Goal: Task Accomplishment & Management: Use online tool/utility

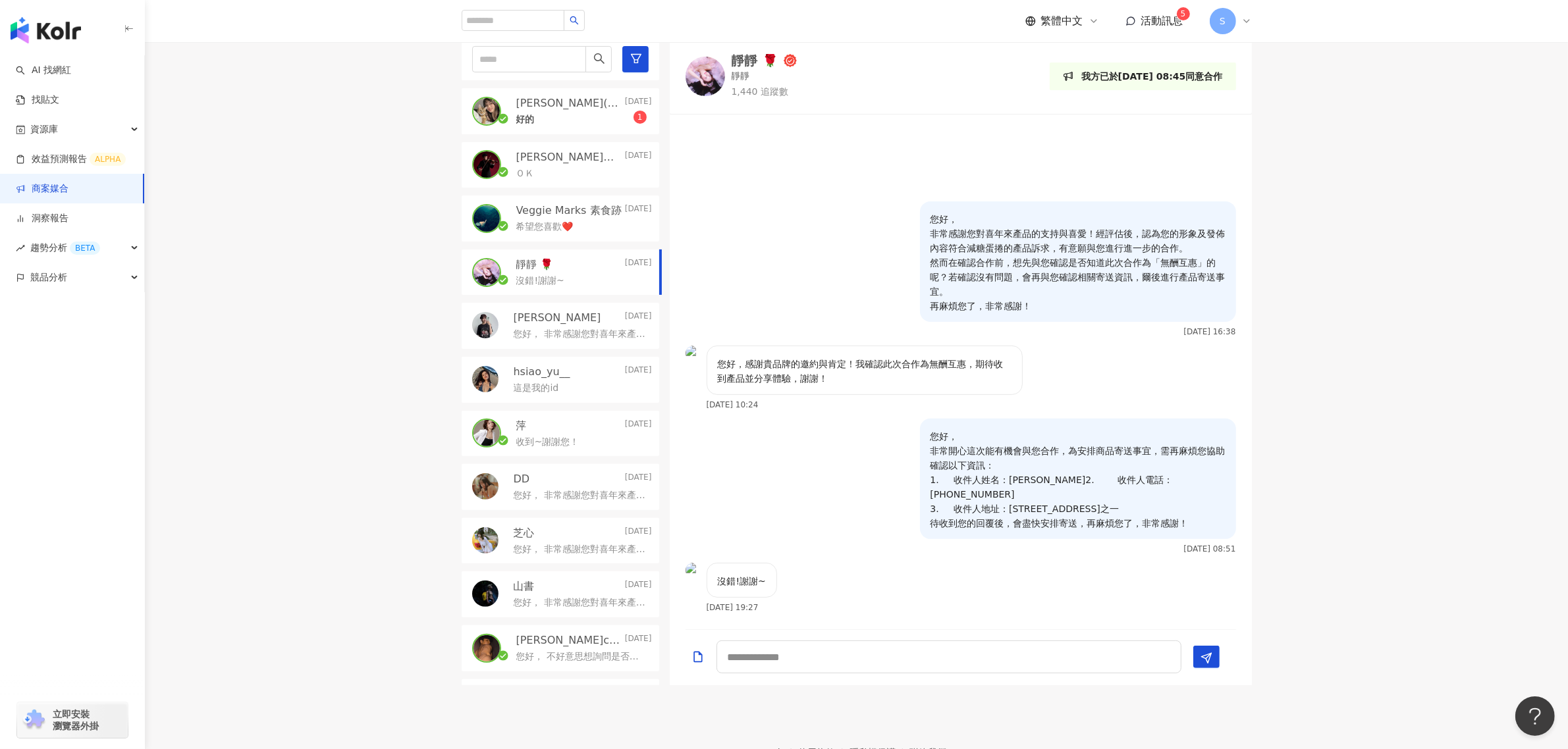
click at [69, 183] on link "商案媒合" at bounding box center [42, 189] width 53 height 13
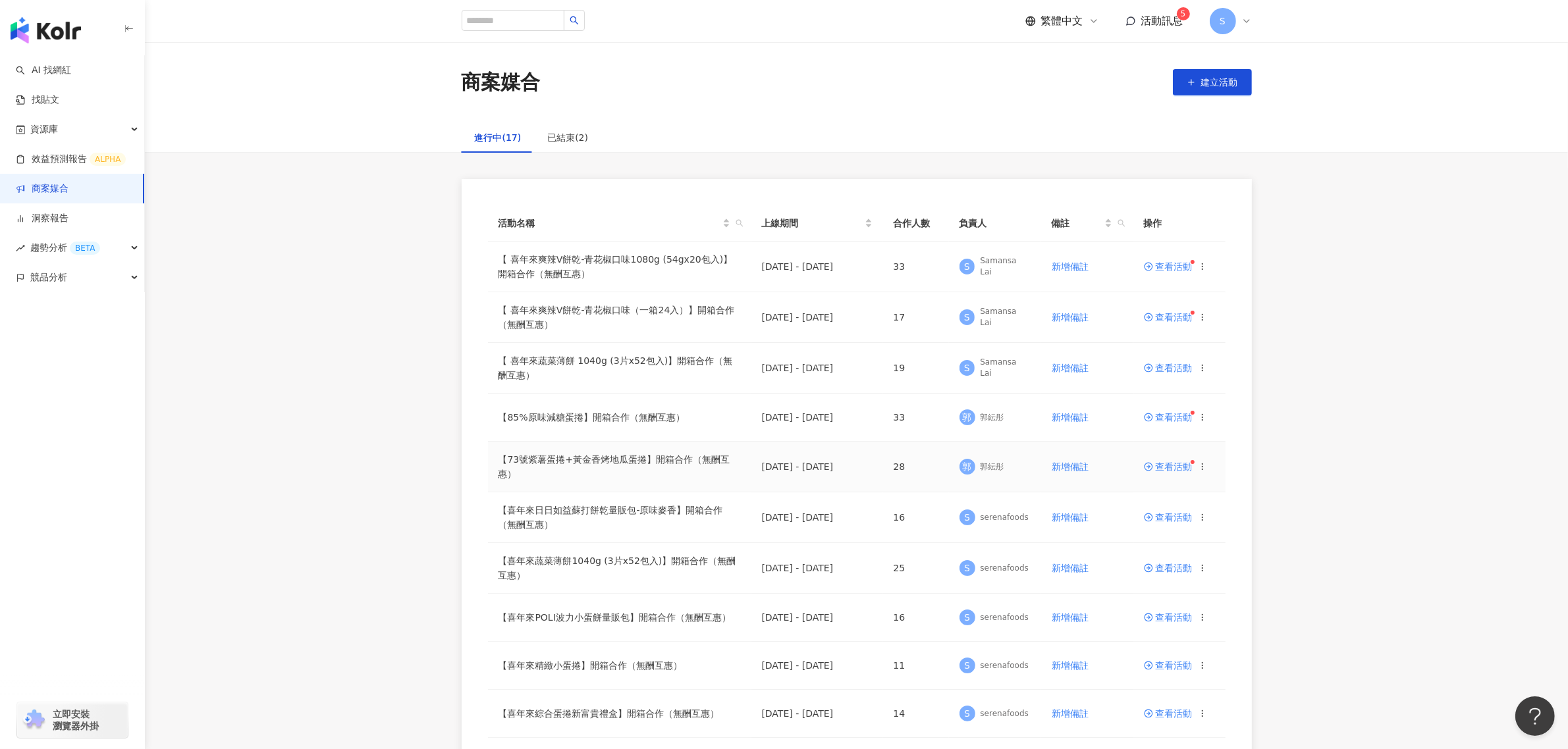
click at [1150, 464] on icon at bounding box center [1148, 467] width 9 height 9
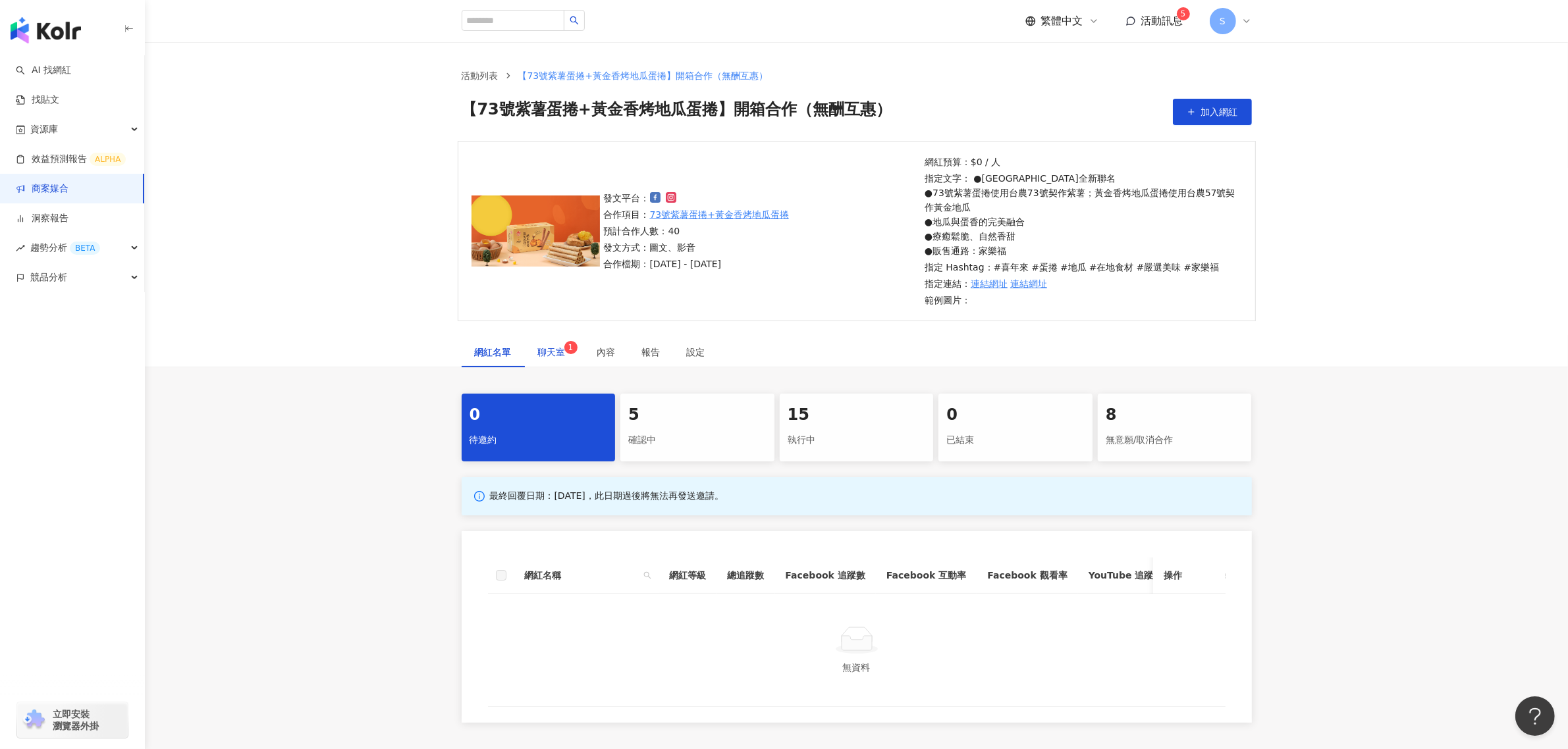
click at [544, 348] on span "聊天室 1" at bounding box center [554, 352] width 33 height 9
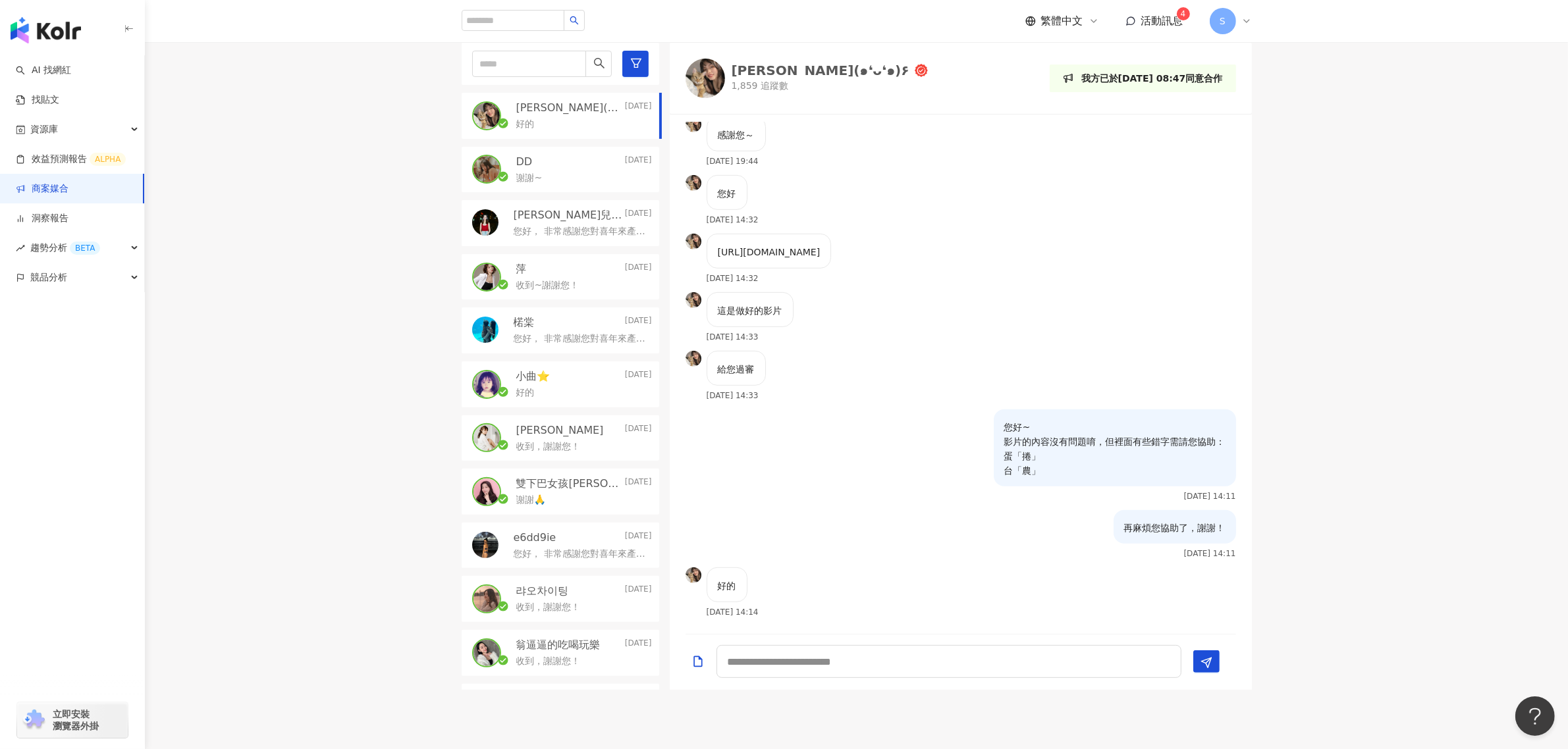
scroll to position [303, 0]
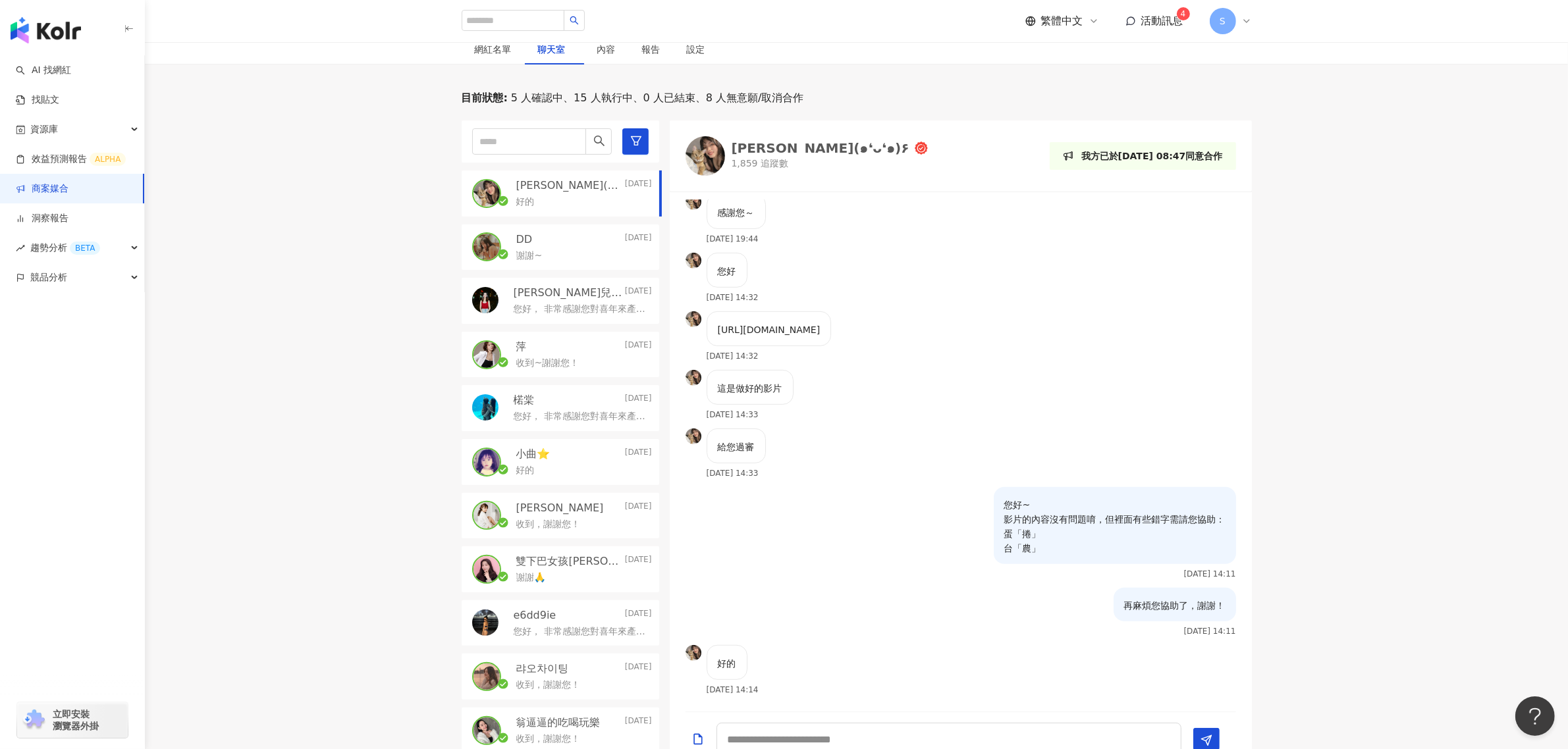
click at [55, 192] on link "商案媒合" at bounding box center [42, 189] width 53 height 13
